Goal: Communication & Community: Answer question/provide support

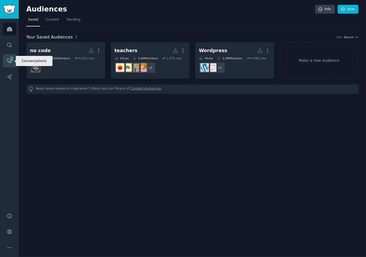
click at [10, 60] on span "420" at bounding box center [11, 59] width 5 height 4
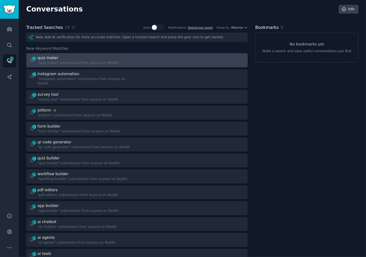
click at [149, 58] on div at bounding box center [193, 60] width 104 height 10
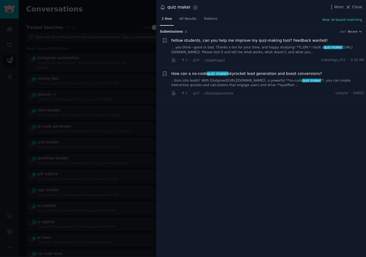
click at [118, 62] on div at bounding box center [183, 128] width 366 height 257
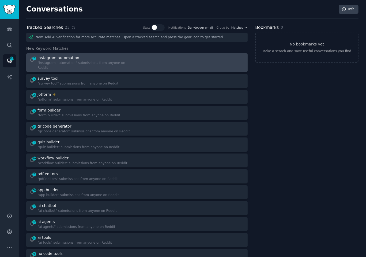
click at [124, 61] on div ""instagram automation" submissions from anyone on Reddit" at bounding box center [85, 65] width 96 height 9
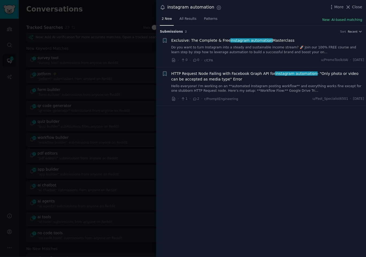
click at [123, 62] on div at bounding box center [183, 128] width 366 height 257
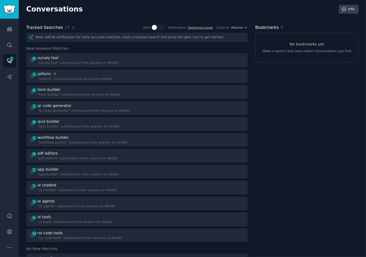
click at [123, 62] on div "1 survey tool "survey tool" submissions from anyone on Reddit" at bounding box center [81, 60] width 104 height 10
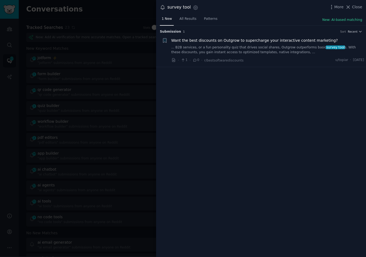
click at [123, 62] on div at bounding box center [183, 128] width 366 height 257
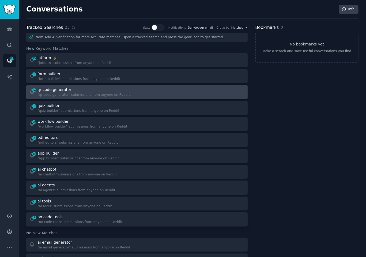
click at [131, 94] on div "24 qr code generator "qr code generator" submissions from anyone on Reddit" at bounding box center [81, 92] width 104 height 10
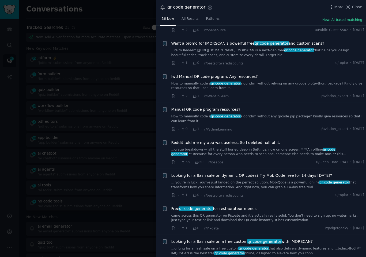
scroll to position [63, 0]
click at [255, 98] on li "+ Iwtl Manual QR code program. Any resources? How to manually code a qr code ge…" at bounding box center [261, 86] width 210 height 33
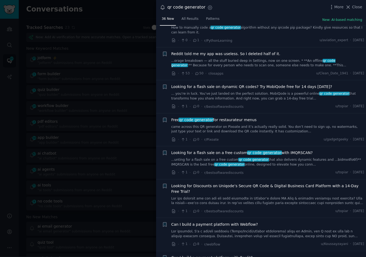
scroll to position [154, 0]
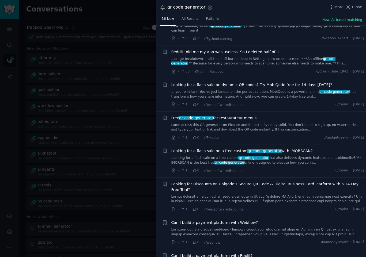
click at [232, 124] on link "came across this QR generator on Pixoate and it’s actually really solid. You do…" at bounding box center [267, 127] width 193 height 9
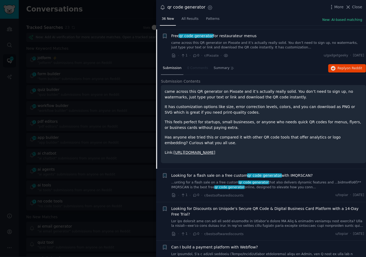
scroll to position [239, 0]
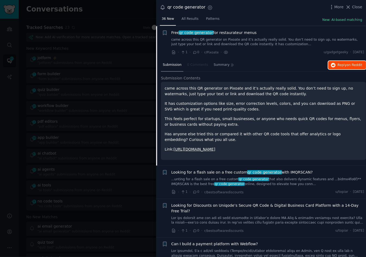
click at [341, 65] on span "Reply on Reddit" at bounding box center [350, 65] width 25 height 5
click at [260, 108] on p "It has customization options like size, error correction levels, colors, and yo…" at bounding box center [264, 106] width 198 height 11
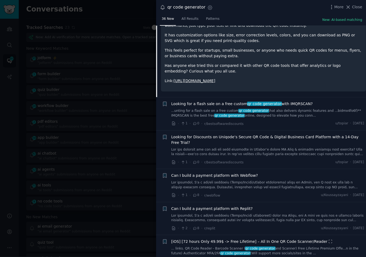
scroll to position [308, 0]
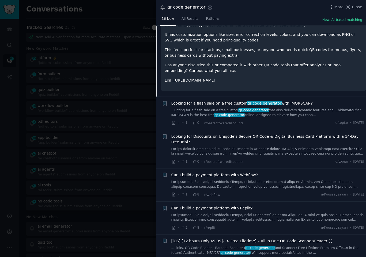
click at [255, 122] on div "· 1 · 0 · r/bestsoftwarediscounts u/topiar · [DATE]" at bounding box center [267, 123] width 193 height 6
click at [266, 123] on div "· 1 · 0 · r/bestsoftwarediscounts u/topiar · [DATE]" at bounding box center [267, 123] width 193 height 6
click at [282, 81] on p "Link: [URL][DOMAIN_NAME]" at bounding box center [264, 81] width 198 height 6
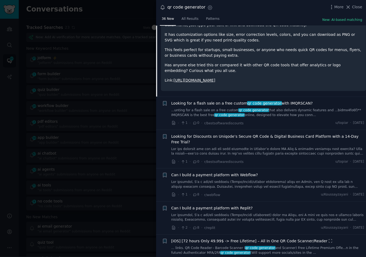
click at [282, 81] on p "Link: [URL][DOMAIN_NAME]" at bounding box center [264, 81] width 198 height 6
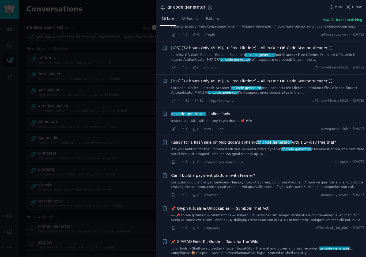
scroll to position [519, 0]
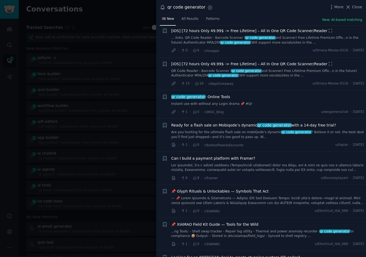
click at [275, 109] on div "· 1 · 0 · r/WGC_Blog u/wegamersclub · [DATE]" at bounding box center [267, 112] width 193 height 6
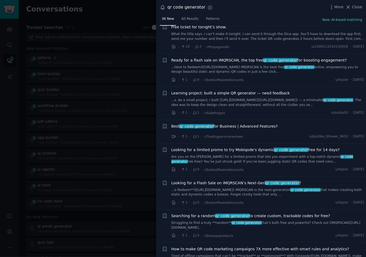
scroll to position [888, 0]
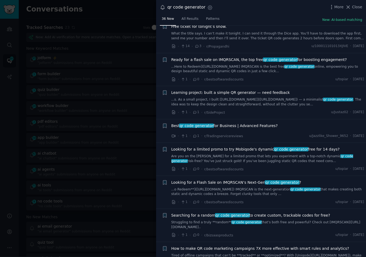
click at [263, 123] on div "Best qr code generator for Business | Advanced Features?" at bounding box center [267, 126] width 193 height 7
click at [264, 123] on span "Best qr code generator for Business | Advanced Features?" at bounding box center [224, 126] width 107 height 6
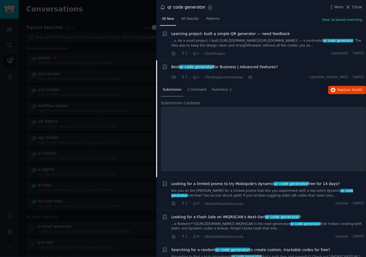
scroll to position [867, 0]
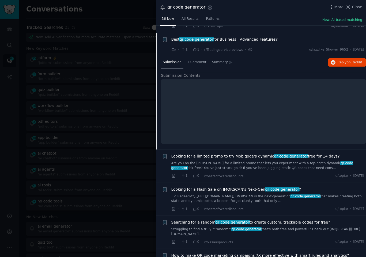
click at [263, 137] on div "Submission Contents" at bounding box center [263, 111] width 205 height 77
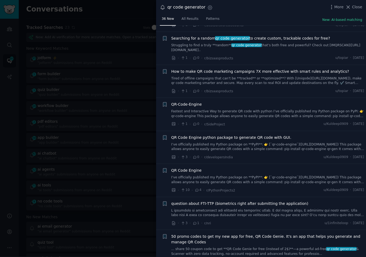
scroll to position [1055, 0]
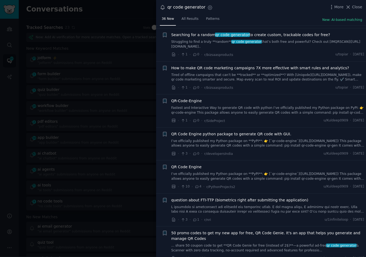
click at [246, 151] on div "· 3 · 0 · r/developersIndia u/Kuldeep0909 · [DATE]" at bounding box center [267, 154] width 193 height 6
click at [247, 183] on li "+ QR Code Engine I’ve officially published my Python package on **PyPI**: 👉 [`q…" at bounding box center [261, 177] width 210 height 33
click at [245, 182] on li "+ QR Code Engine I’ve officially published my Python package on **PyPI**: 👉 [`q…" at bounding box center [261, 177] width 210 height 33
click at [105, 166] on div at bounding box center [183, 128] width 366 height 257
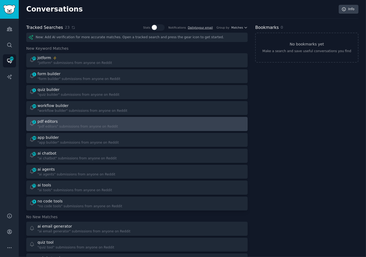
click at [151, 124] on div at bounding box center [193, 124] width 104 height 10
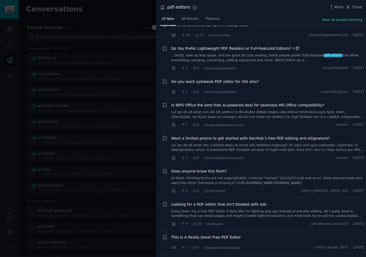
scroll to position [92, 0]
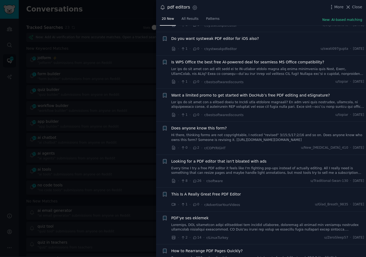
click at [231, 168] on link "Every time I try a free PDF editor it feels like I'm fighting pop-ups instead o…" at bounding box center [267, 170] width 193 height 9
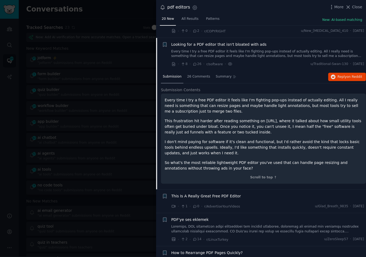
scroll to position [221, 0]
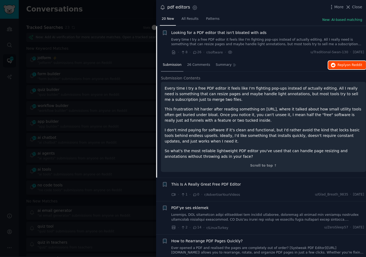
click at [338, 65] on span "Reply on Reddit" at bounding box center [350, 65] width 25 height 5
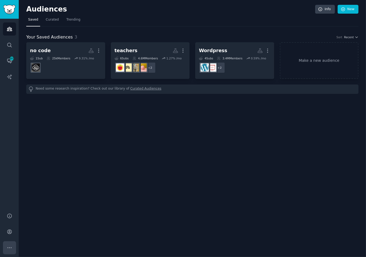
click at [11, 245] on icon "Sidebar" at bounding box center [10, 248] width 6 height 6
click at [13, 217] on link "Help" at bounding box center [9, 216] width 13 height 13
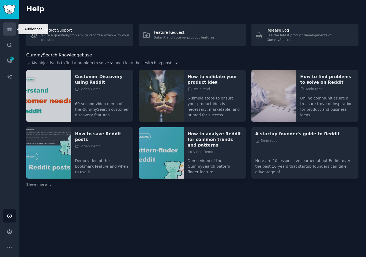
click at [7, 29] on icon "Sidebar" at bounding box center [10, 29] width 6 height 6
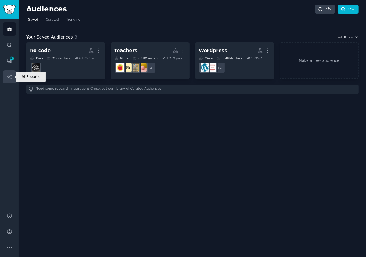
click at [10, 78] on icon "Sidebar" at bounding box center [9, 76] width 5 height 5
